Goal: Task Accomplishment & Management: Manage account settings

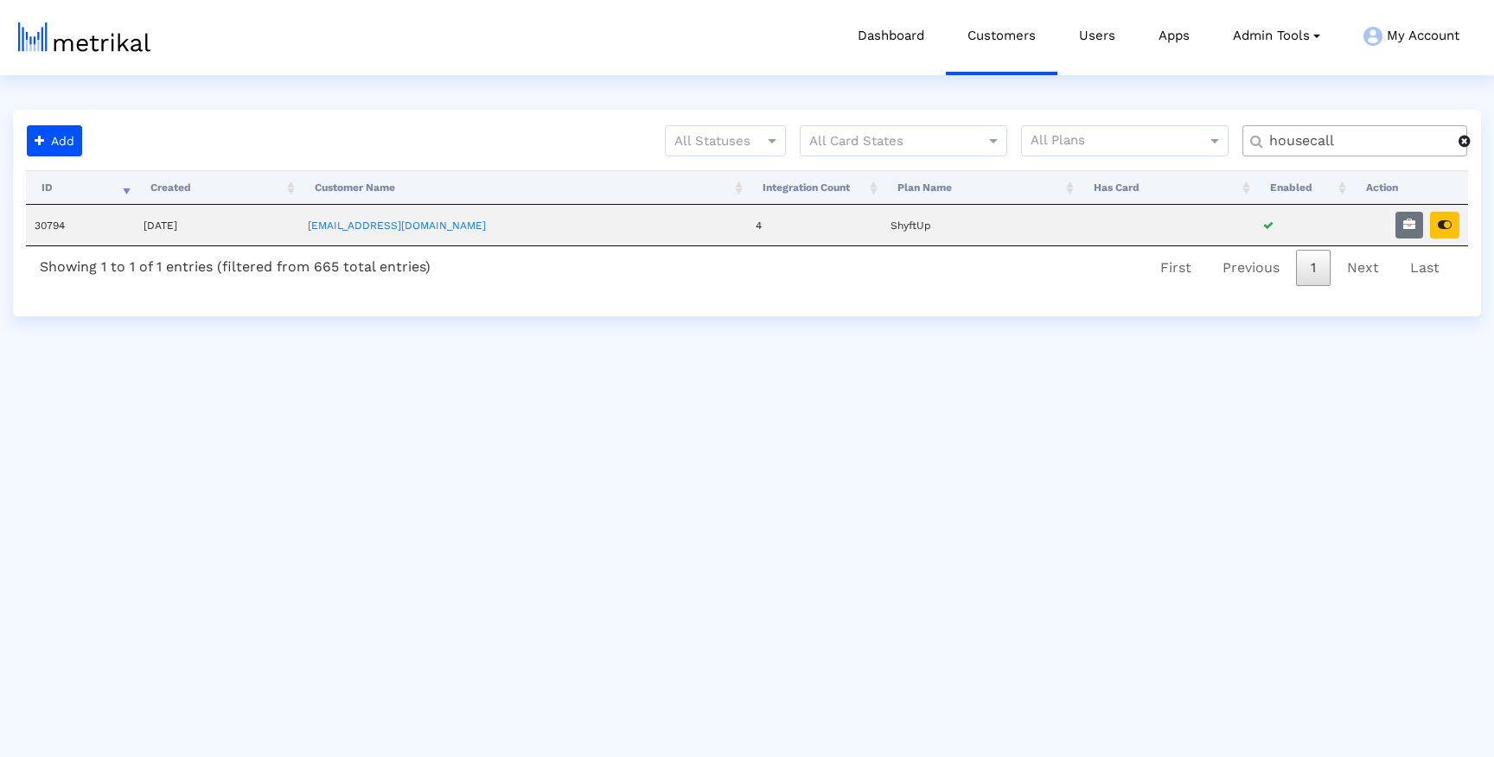
click at [1332, 143] on input "housecall" at bounding box center [1357, 141] width 201 height 18
type input "washm"
click at [403, 225] on link "[EMAIL_ADDRESS][DOMAIN_NAME]" at bounding box center [394, 226] width 178 height 12
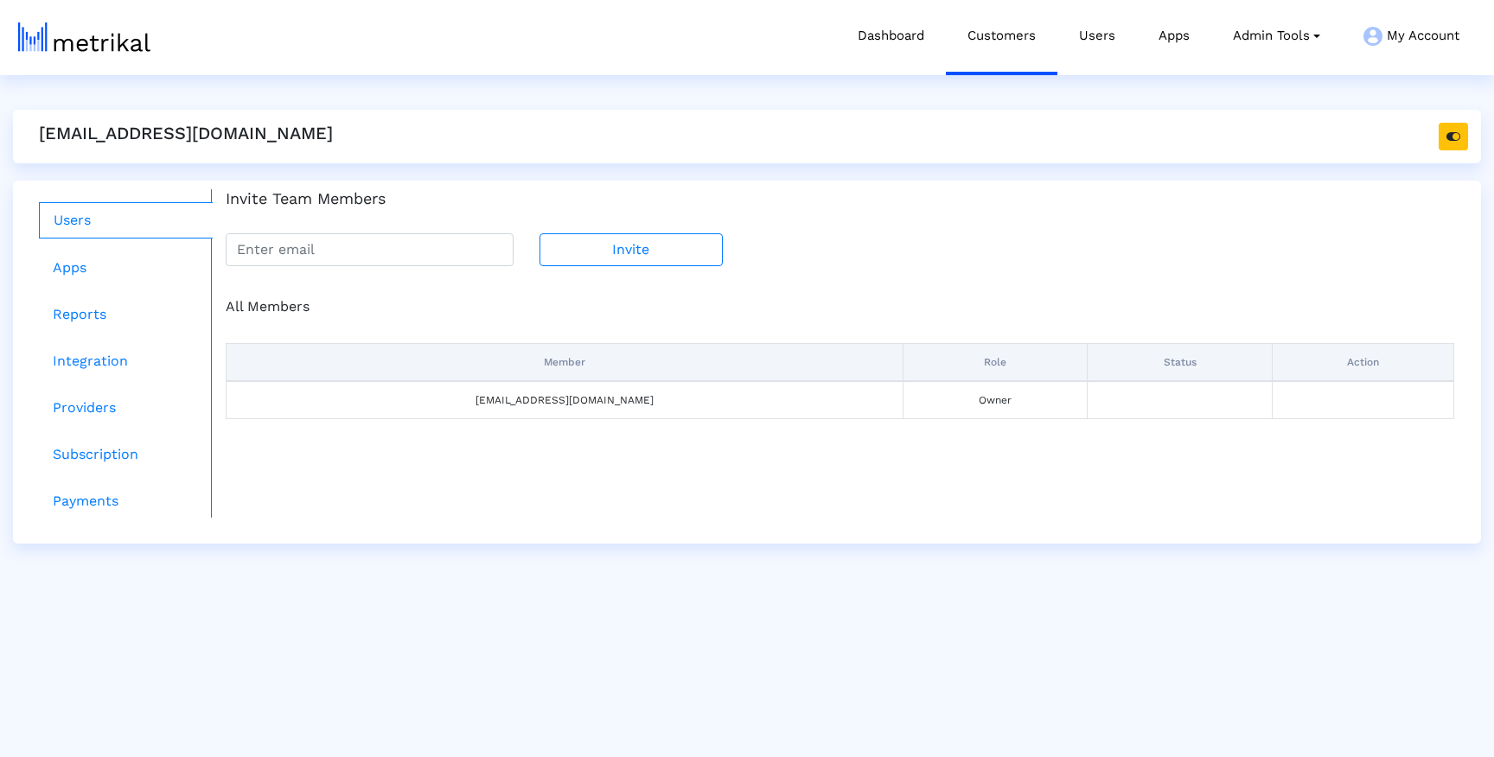
click at [398, 220] on div "Invite Team Members Invite" at bounding box center [840, 227] width 1254 height 77
click at [398, 235] on input "email" at bounding box center [370, 249] width 288 height 33
paste input "[PERSON_NAME][EMAIL_ADDRESS][DOMAIN_NAME]"
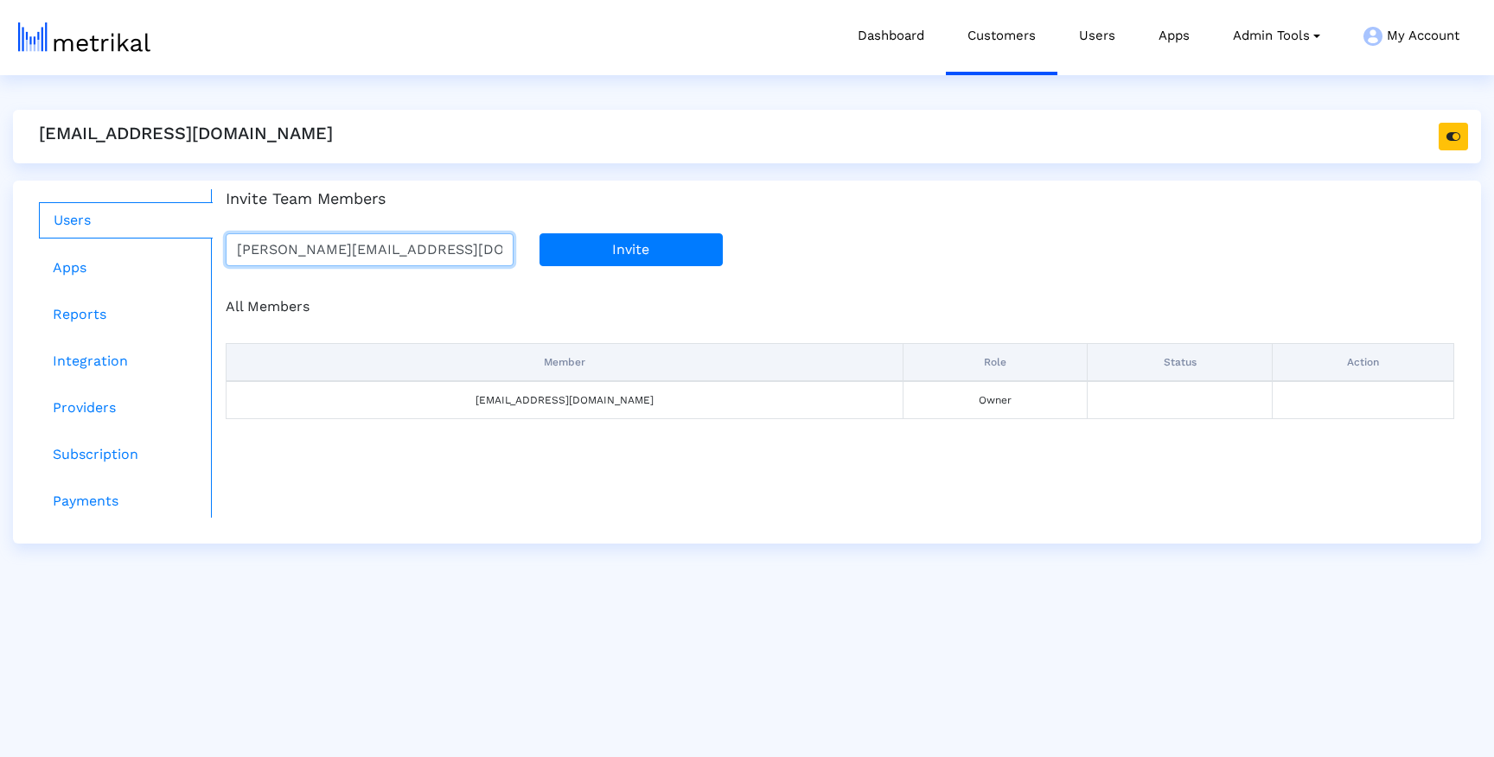
type input "[PERSON_NAME][EMAIL_ADDRESS][DOMAIN_NAME]"
click at [600, 247] on button "Invite" at bounding box center [630, 249] width 183 height 33
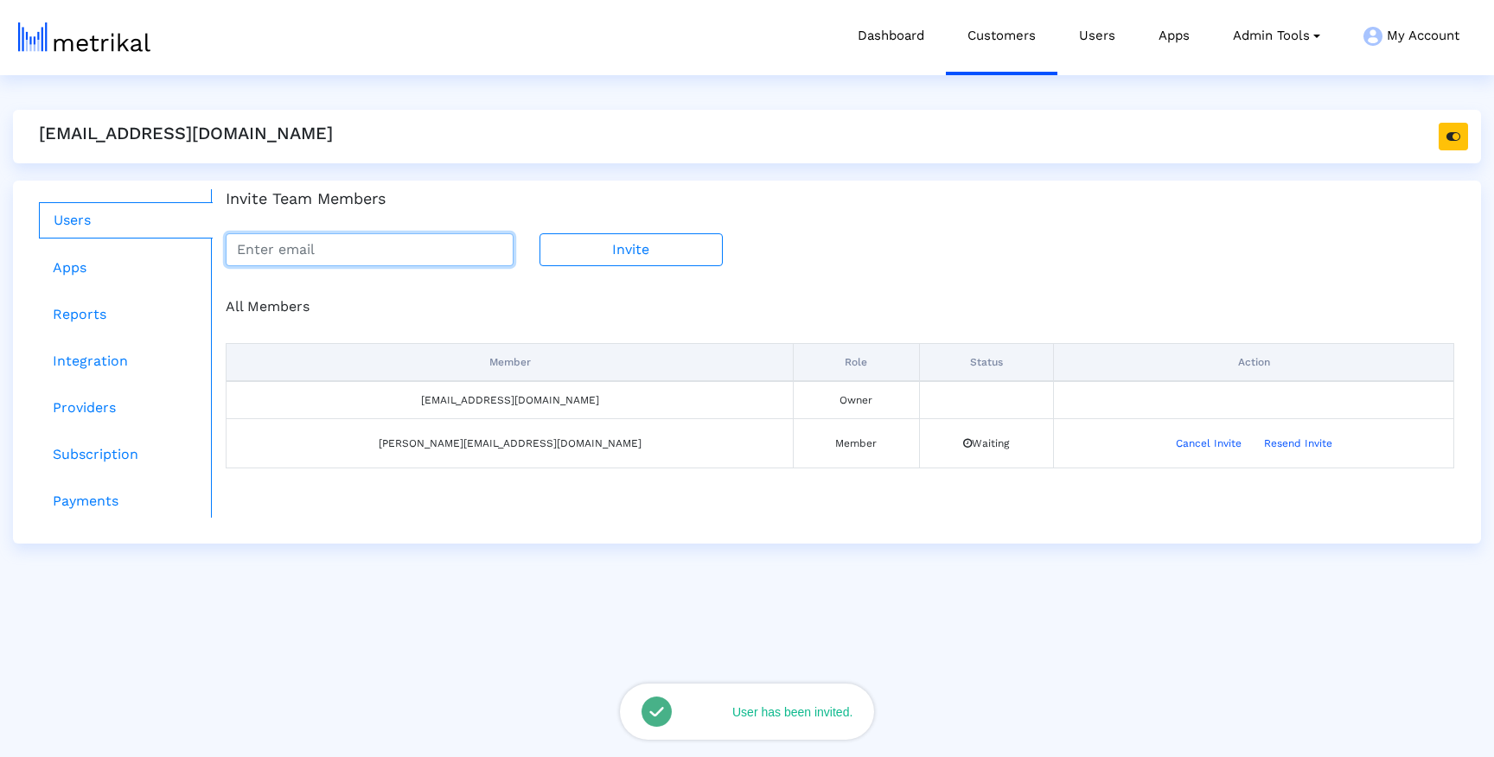
click at [453, 250] on input "email" at bounding box center [370, 249] width 288 height 33
paste input "[PERSON_NAME][EMAIL_ADDRESS][DOMAIN_NAME]"
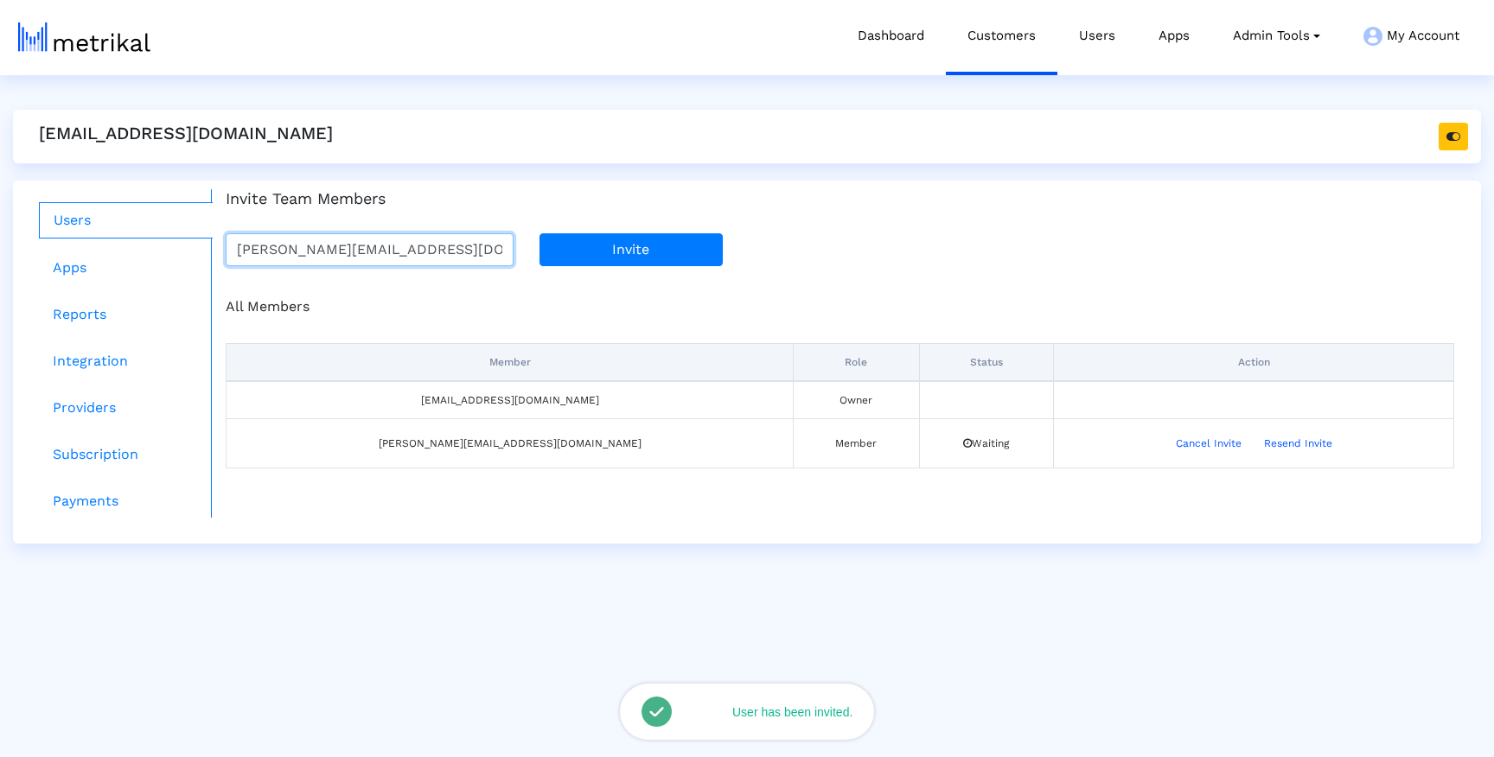
type input "[PERSON_NAME][EMAIL_ADDRESS][DOMAIN_NAME]"
click at [613, 257] on button "Invite" at bounding box center [630, 249] width 183 height 33
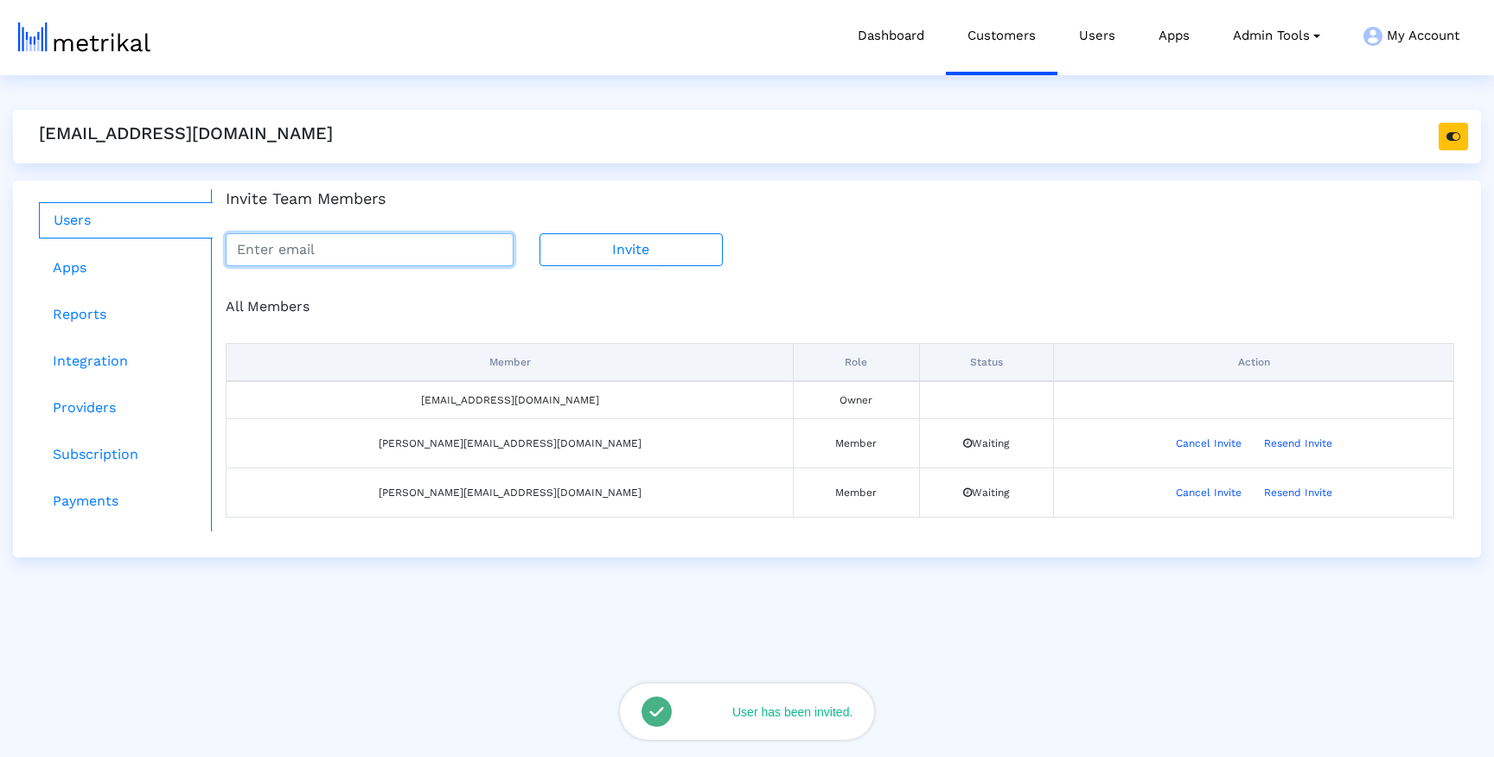
click at [434, 261] on input "email" at bounding box center [370, 249] width 288 height 33
paste input "[PERSON_NAME][EMAIL_ADDRESS][DOMAIN_NAME]"
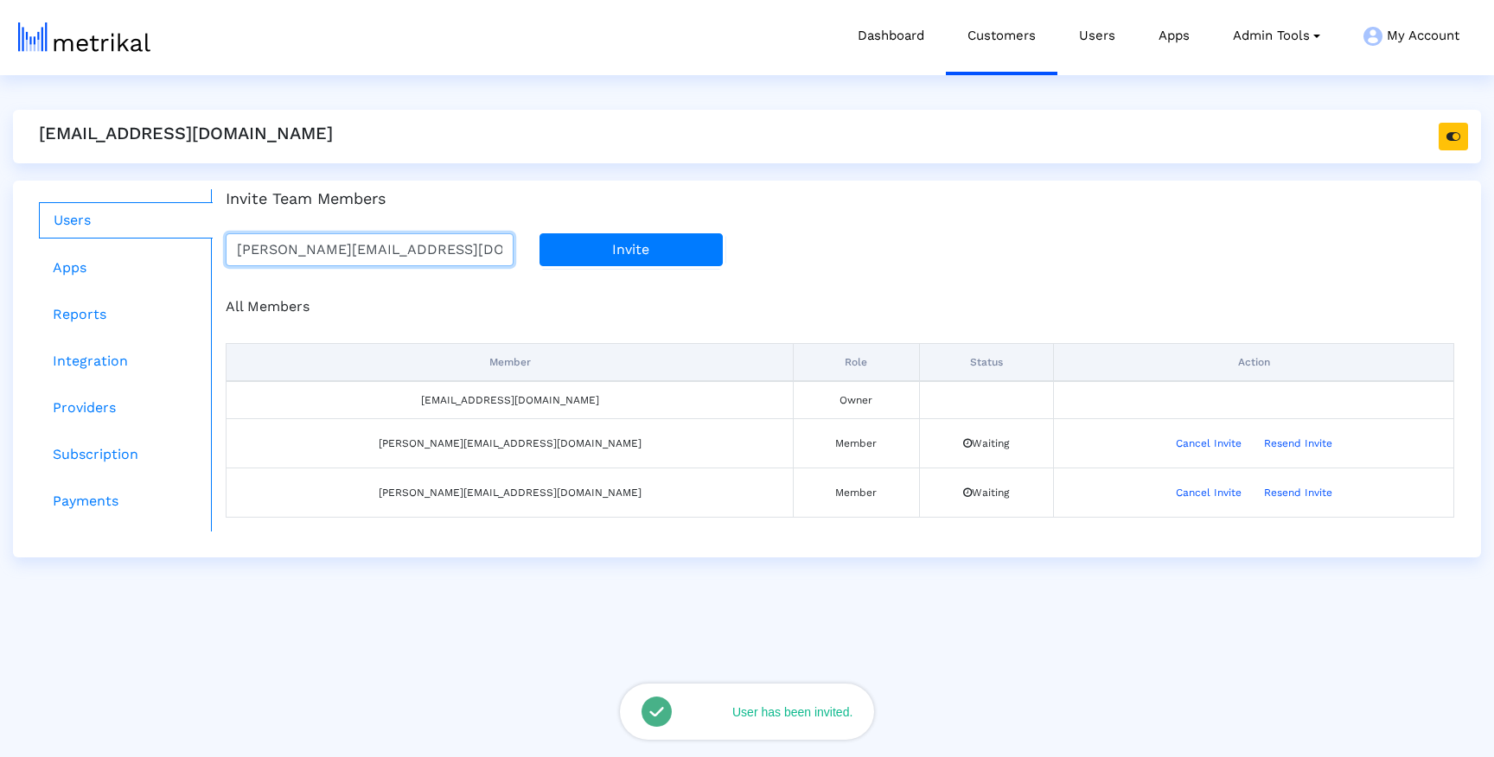
type input "[PERSON_NAME][EMAIL_ADDRESS][DOMAIN_NAME]"
click at [620, 241] on button "Invite" at bounding box center [630, 249] width 183 height 33
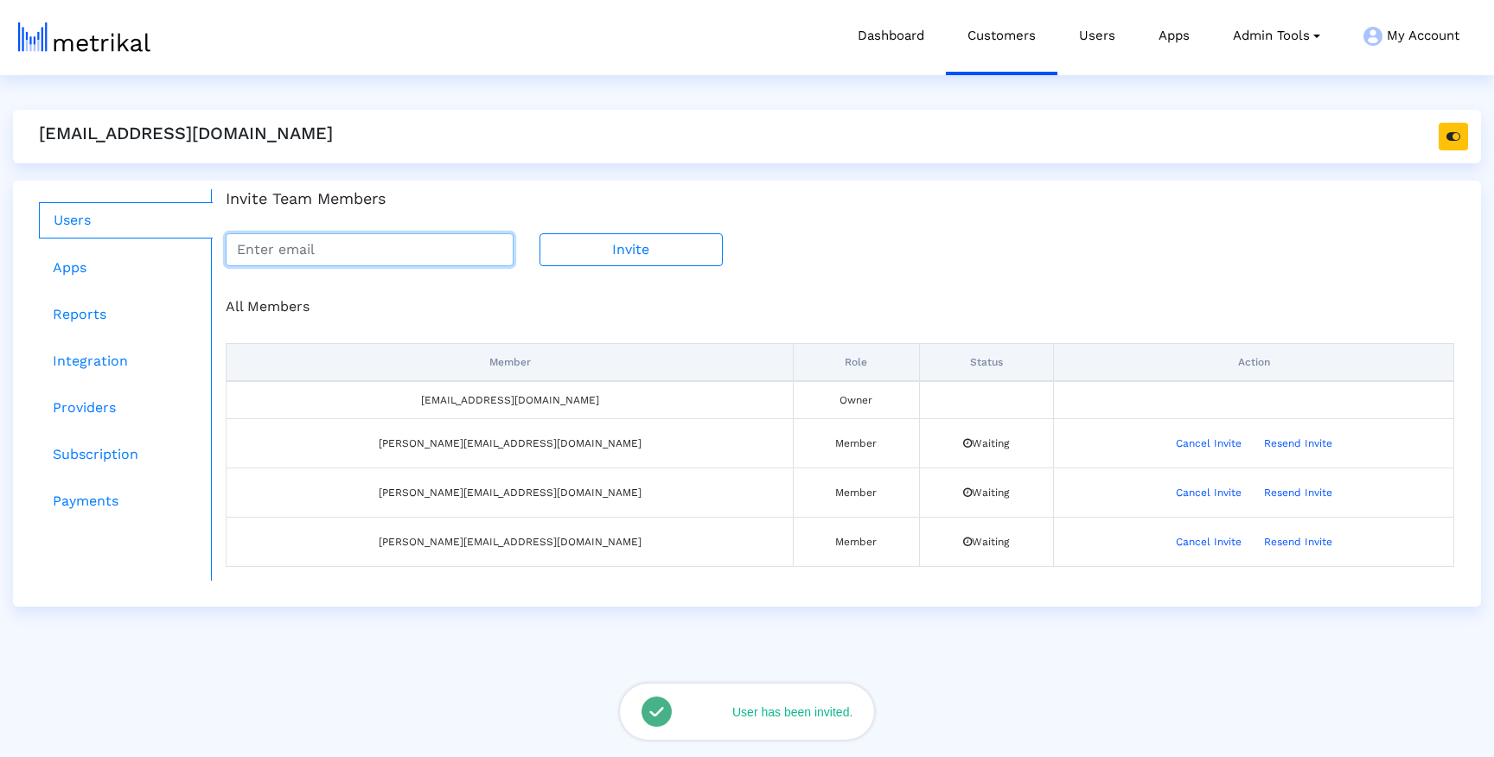
click at [478, 241] on input "email" at bounding box center [370, 249] width 288 height 33
paste input "[EMAIL_ADDRESS][DOMAIN_NAME]"
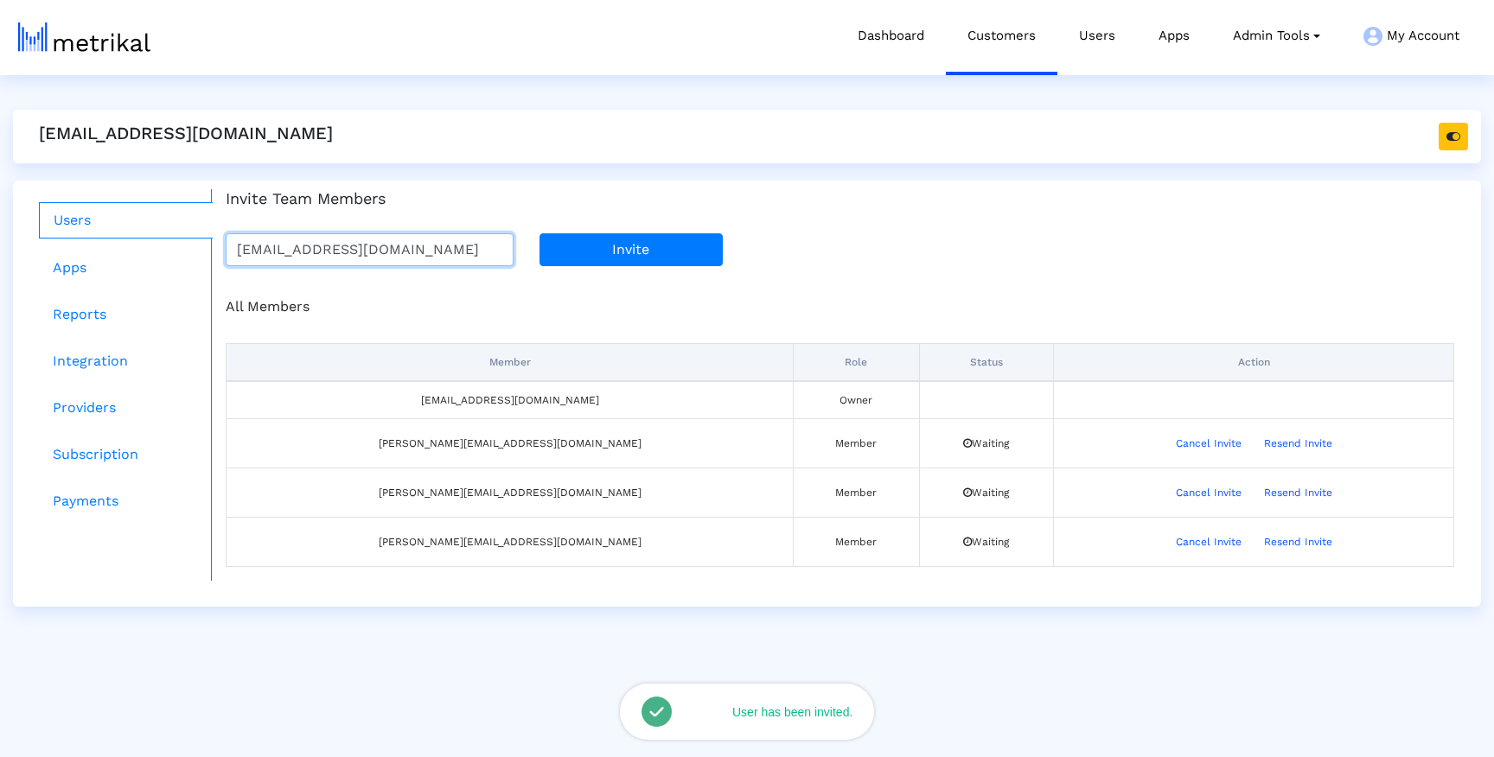
type input "[EMAIL_ADDRESS][DOMAIN_NAME]"
click at [585, 240] on button "Invite" at bounding box center [630, 249] width 183 height 33
